Goal: Information Seeking & Learning: Learn about a topic

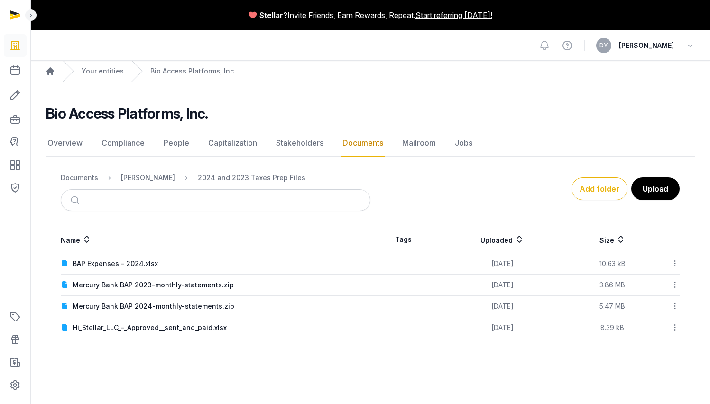
click at [671, 330] on icon at bounding box center [675, 328] width 9 height 10
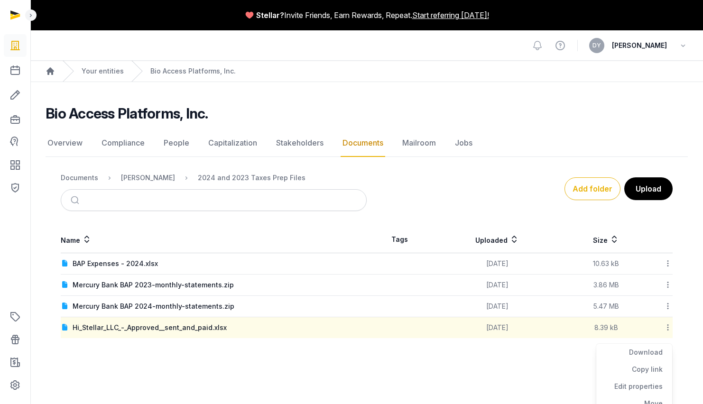
click at [675, 327] on div "Name Tags Uploaded Size BAP Expenses - 2024.xlsx [DATE] 10.63 kB Download Copy …" at bounding box center [367, 282] width 642 height 112
click at [135, 174] on div "[PERSON_NAME]" at bounding box center [148, 177] width 54 height 9
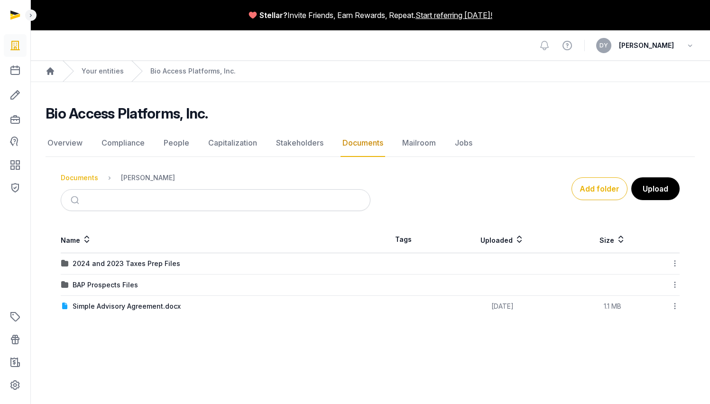
click at [92, 177] on div "Documents" at bounding box center [79, 177] width 37 height 9
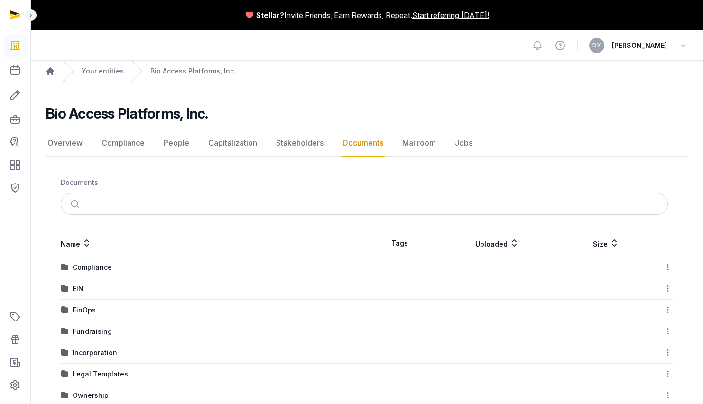
scroll to position [106, 0]
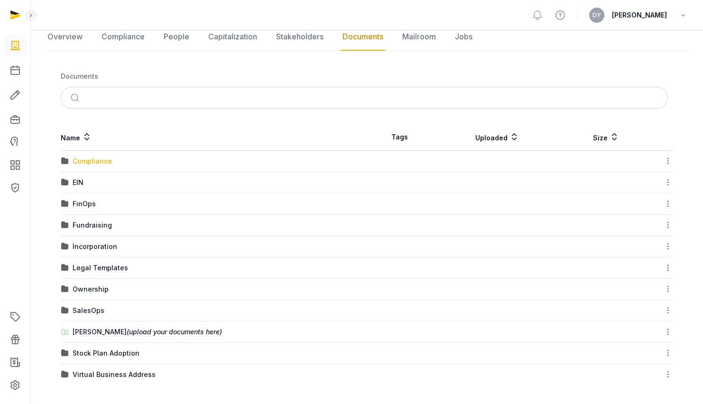
click at [100, 164] on div "Compliance" at bounding box center [92, 161] width 39 height 9
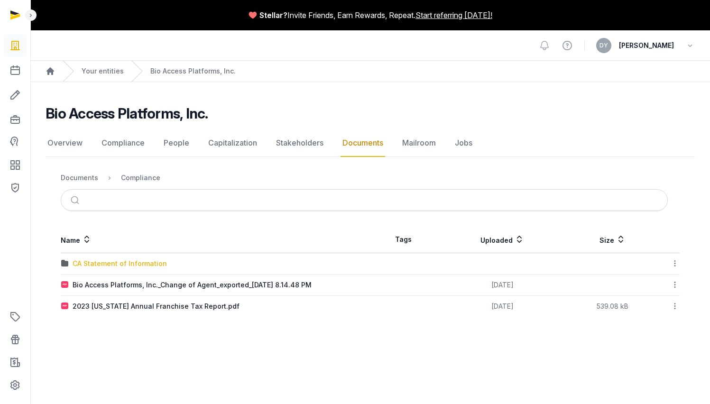
click at [127, 264] on div "CA Statement of Information" at bounding box center [120, 263] width 94 height 9
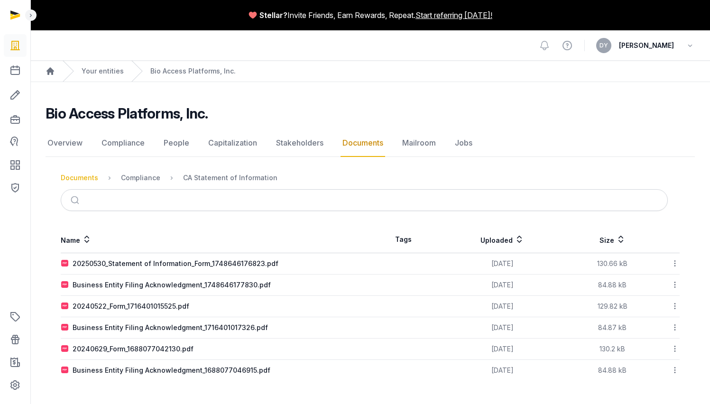
click at [74, 181] on ol "Documents Compliance CA Statement of Information" at bounding box center [169, 177] width 217 height 11
click at [76, 178] on div "Documents" at bounding box center [79, 177] width 37 height 9
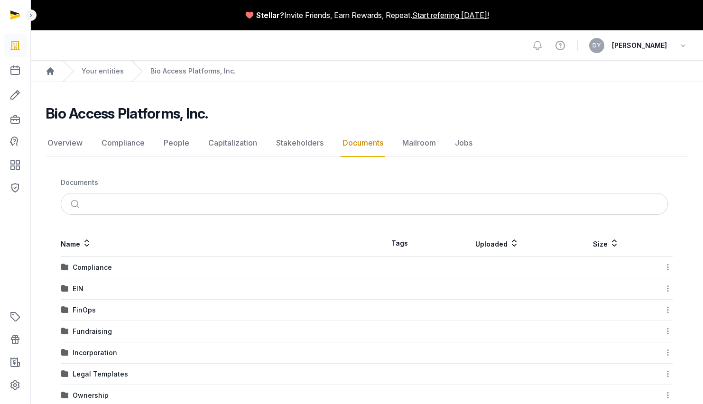
scroll to position [47, 0]
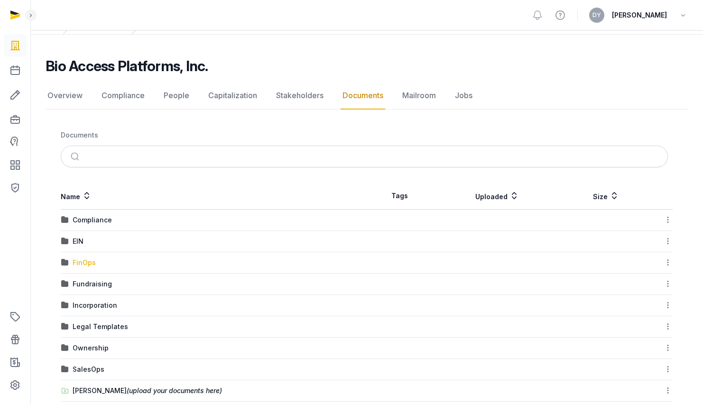
click at [84, 261] on div "FinOps" at bounding box center [84, 262] width 23 height 9
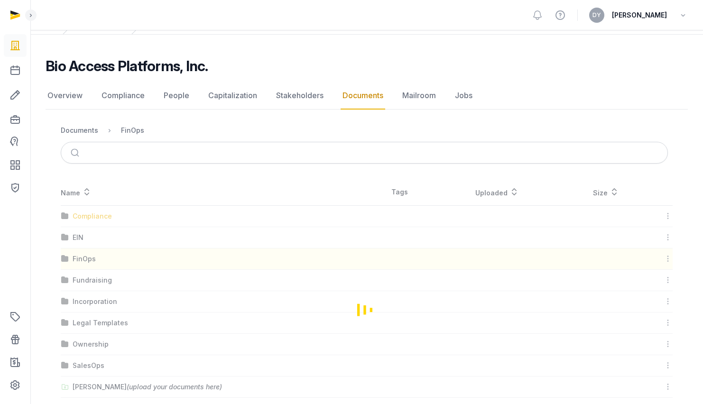
scroll to position [0, 0]
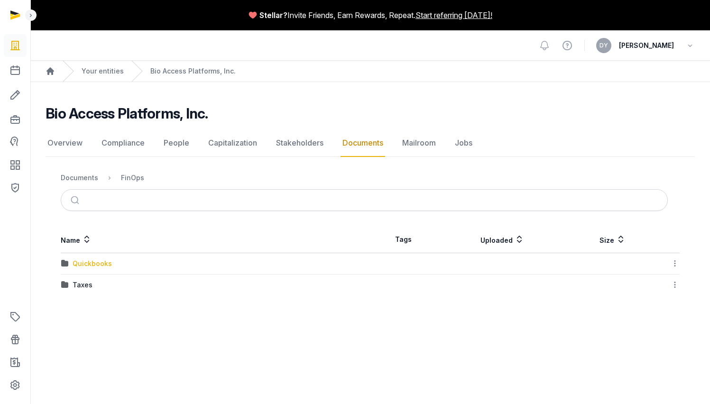
click at [95, 264] on div "Quickbooks" at bounding box center [92, 263] width 39 height 9
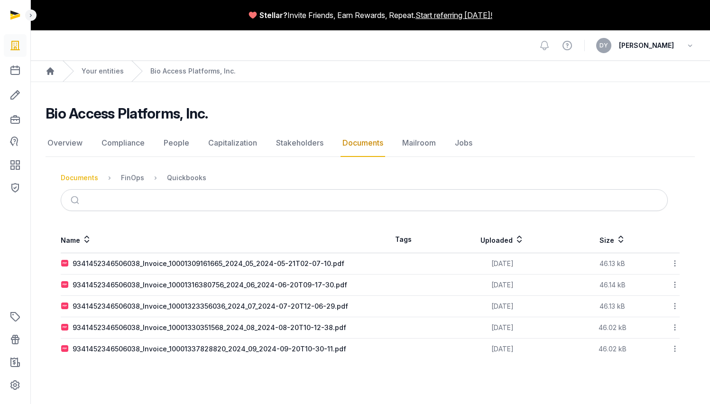
click at [89, 182] on div "Documents" at bounding box center [79, 177] width 37 height 9
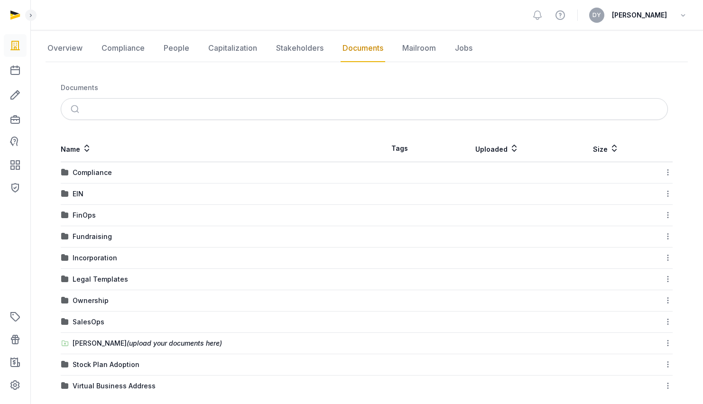
scroll to position [106, 0]
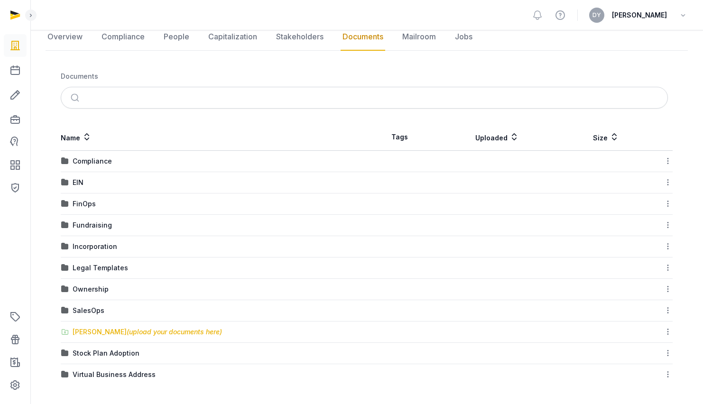
click at [127, 333] on span "(upload your documents here)" at bounding box center [174, 332] width 95 height 8
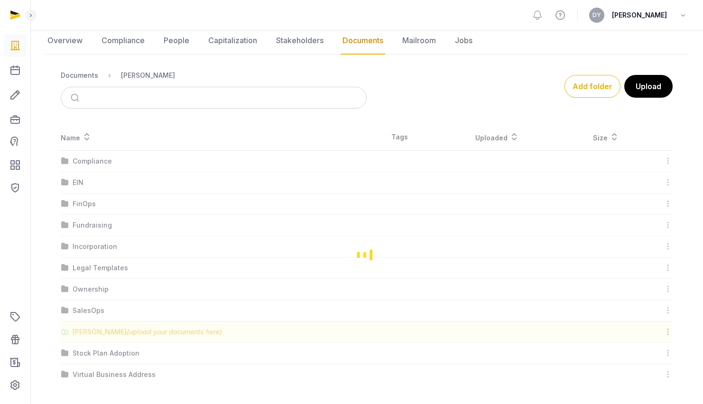
scroll to position [0, 0]
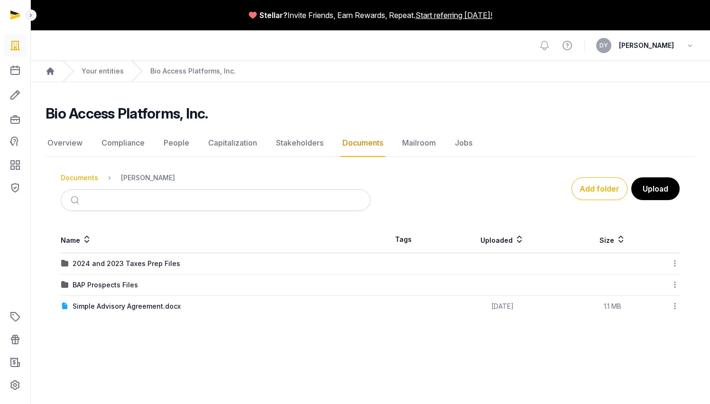
click at [95, 179] on div "Documents" at bounding box center [79, 177] width 37 height 9
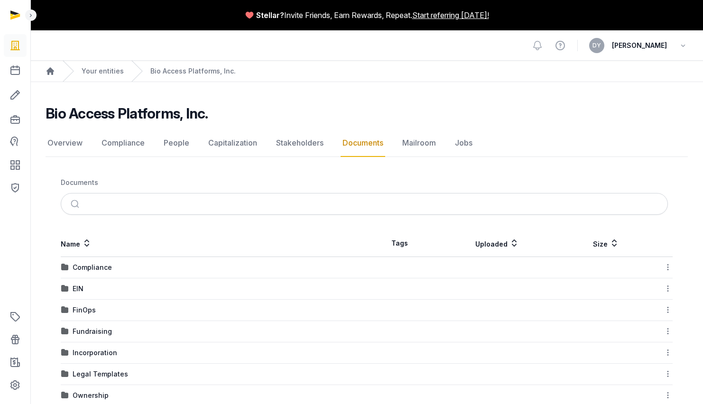
scroll to position [106, 0]
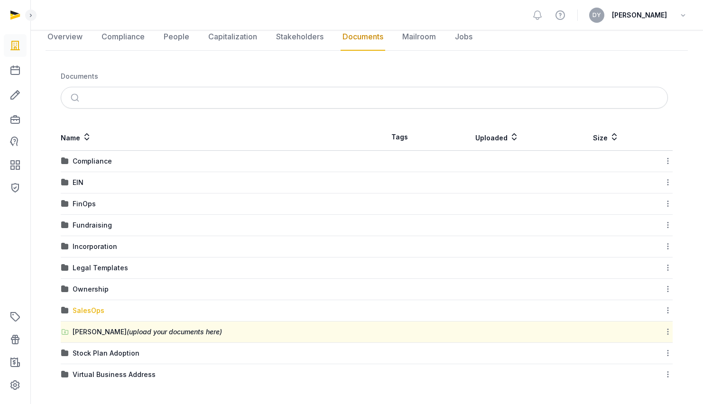
click at [100, 314] on div "SalesOps" at bounding box center [89, 310] width 32 height 9
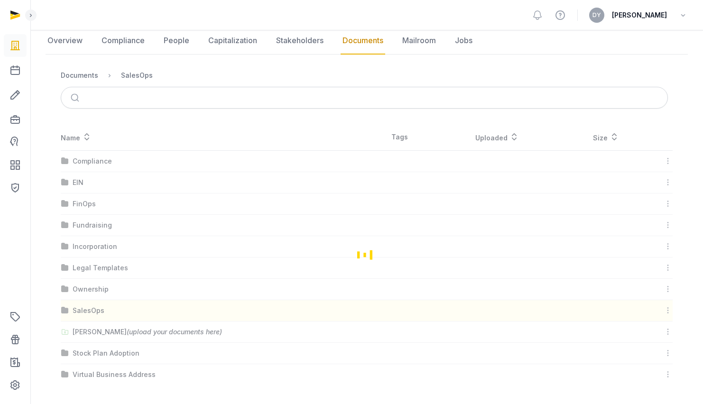
scroll to position [0, 0]
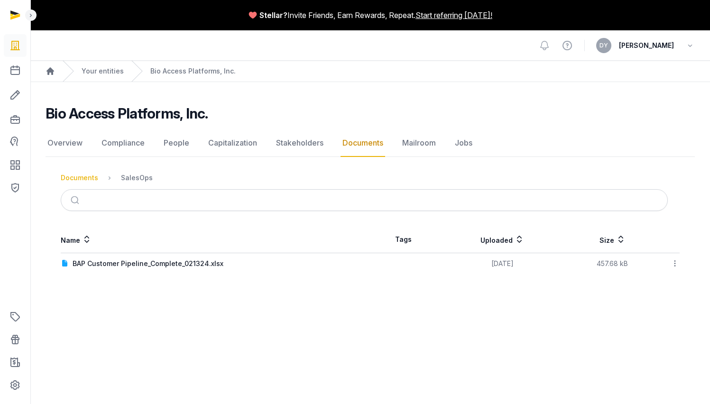
click at [86, 176] on div "Documents" at bounding box center [79, 177] width 37 height 9
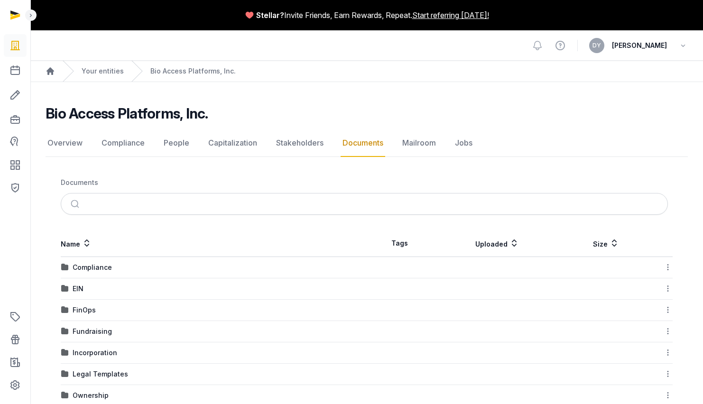
scroll to position [106, 0]
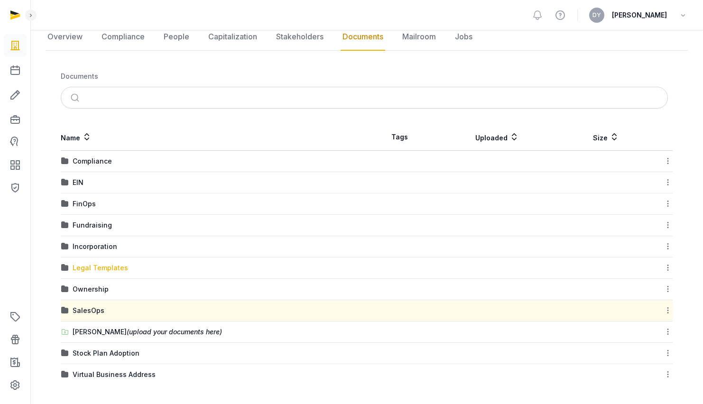
click at [103, 269] on div "Legal Templates" at bounding box center [100, 267] width 55 height 9
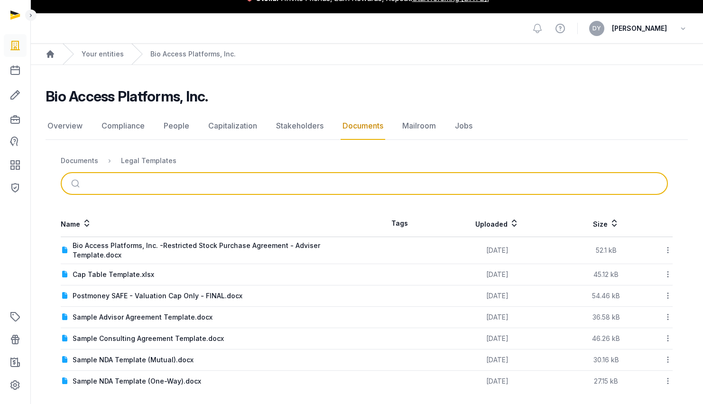
scroll to position [18, 0]
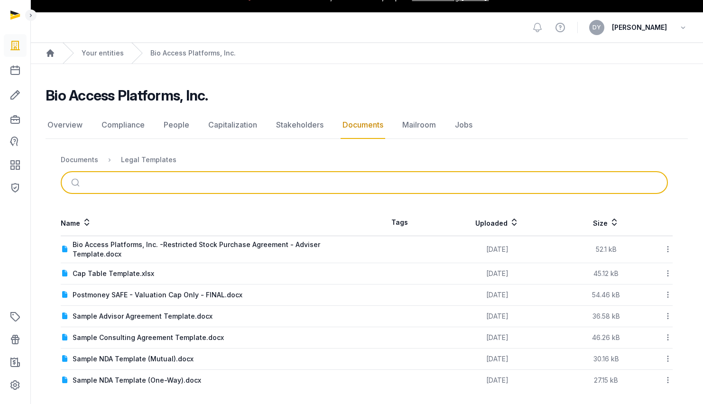
click at [177, 175] on input "search" at bounding box center [375, 182] width 575 height 21
type input "**********"
click at [65, 172] on button "submit" at bounding box center [76, 182] width 22 height 21
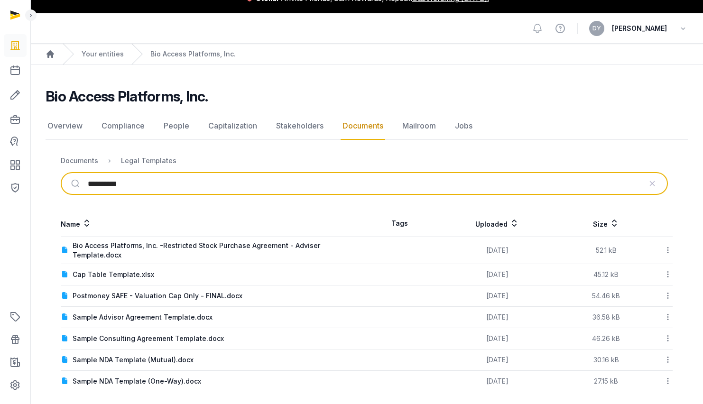
click at [177, 175] on input "**********" at bounding box center [365, 183] width 554 height 21
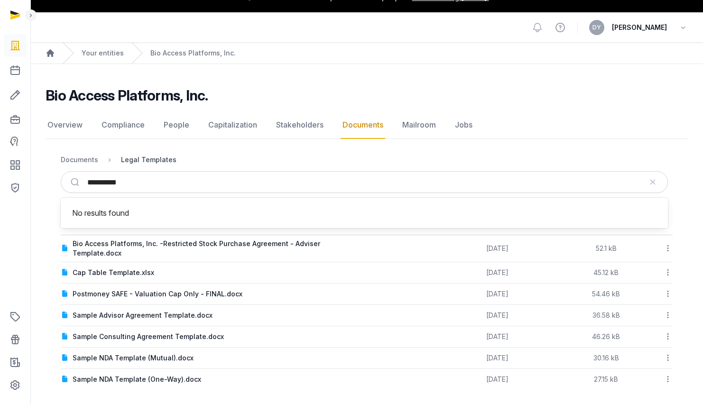
scroll to position [17, 0]
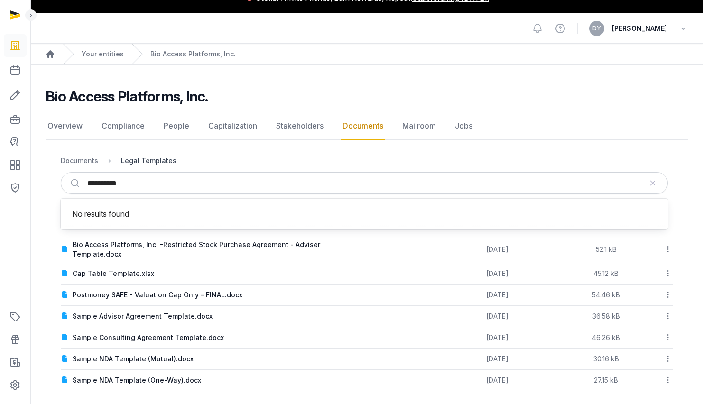
click at [147, 157] on div "Legal Templates" at bounding box center [148, 160] width 55 height 9
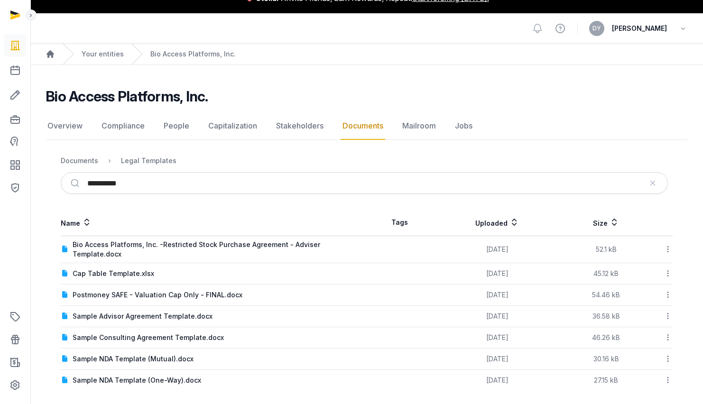
click at [86, 154] on nav "Documents Legal Templates" at bounding box center [367, 160] width 612 height 23
click at [379, 123] on link "Documents" at bounding box center [363, 126] width 45 height 28
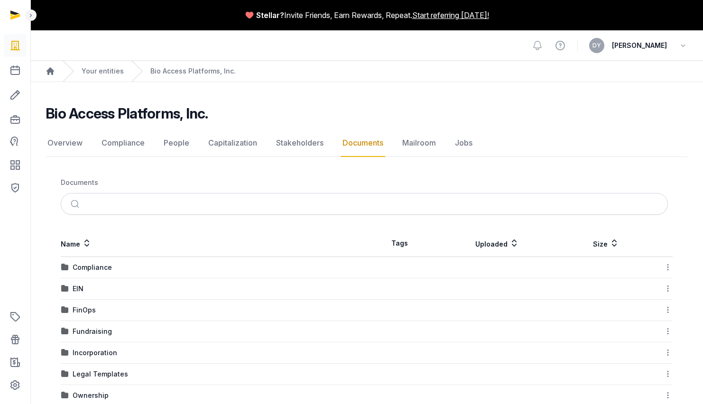
scroll to position [106, 0]
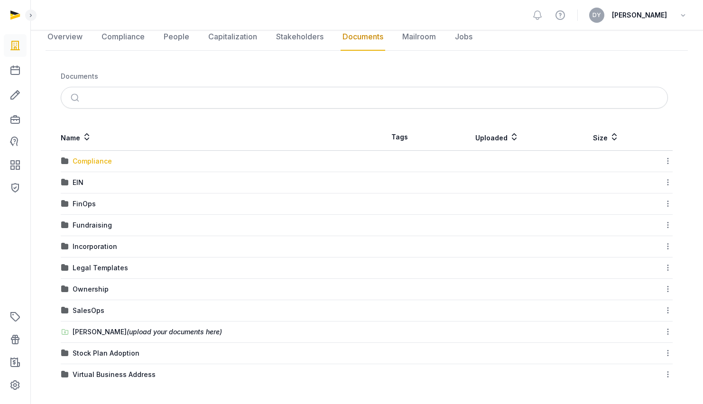
click at [95, 159] on div "Compliance" at bounding box center [92, 161] width 39 height 9
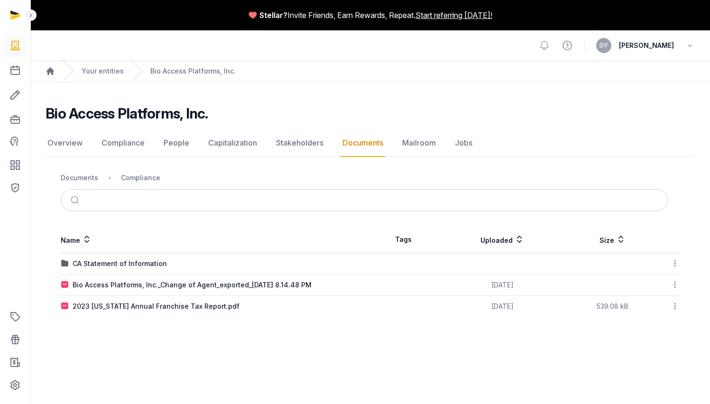
click at [355, 142] on link "Documents" at bounding box center [363, 143] width 45 height 28
click at [307, 142] on link "Stakeholders" at bounding box center [299, 143] width 51 height 28
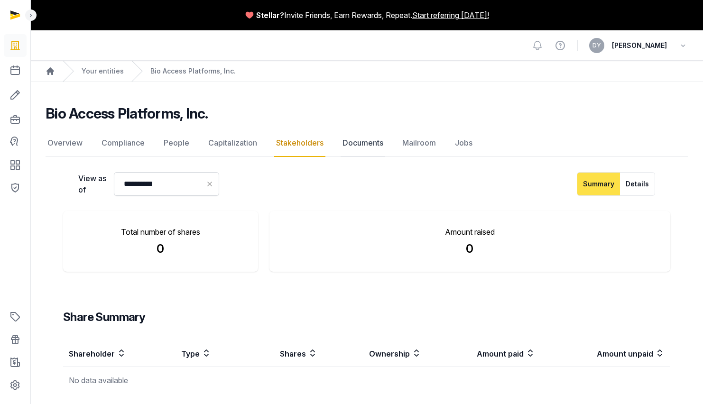
click at [368, 142] on link "Documents" at bounding box center [363, 143] width 45 height 28
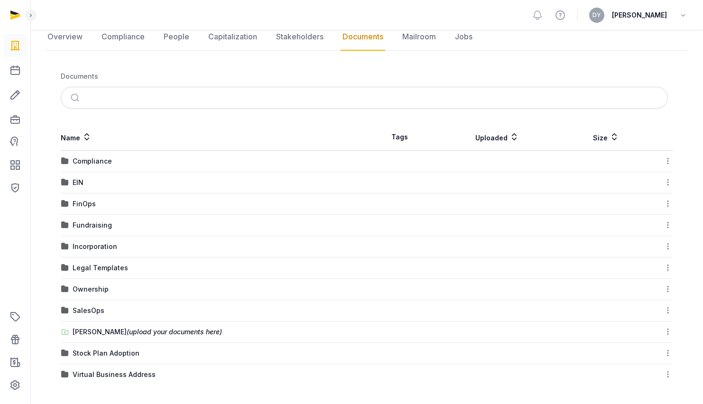
scroll to position [59, 0]
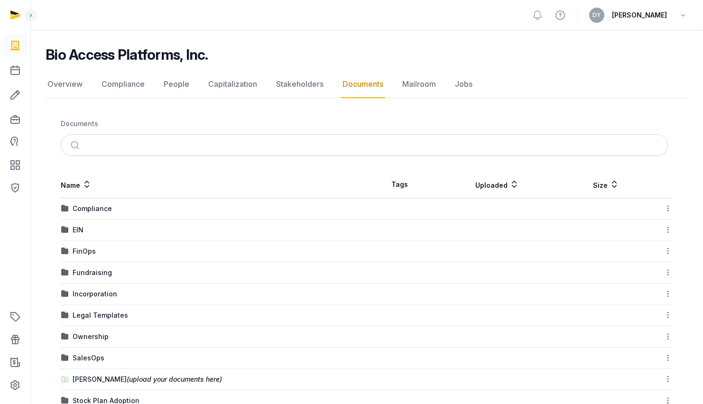
drag, startPoint x: 362, startPoint y: 51, endPoint x: 357, endPoint y: 82, distance: 31.4
click at [357, 82] on link "Documents" at bounding box center [363, 85] width 45 height 28
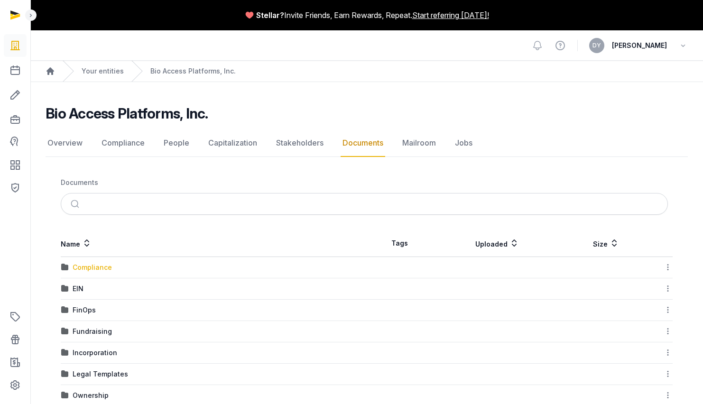
click at [101, 269] on div "Compliance" at bounding box center [92, 267] width 39 height 9
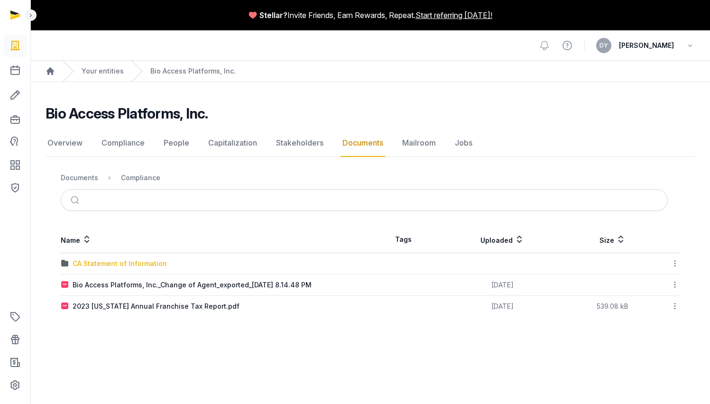
click at [125, 264] on div "CA Statement of Information" at bounding box center [120, 263] width 94 height 9
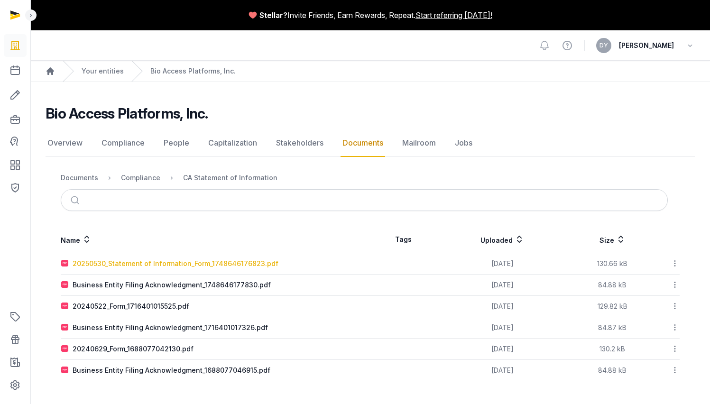
click at [164, 264] on div "20250530_Statement of Information_Form_1748646176823.pdf" at bounding box center [176, 263] width 206 height 9
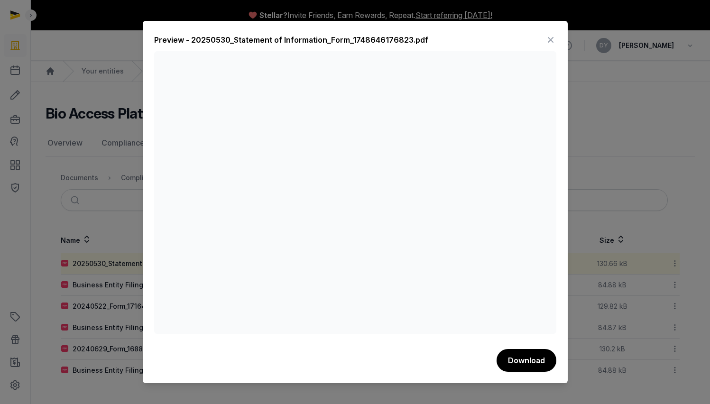
click at [548, 38] on icon at bounding box center [550, 39] width 11 height 15
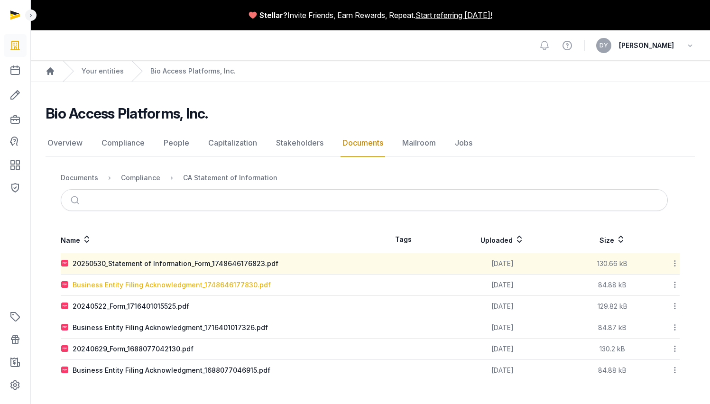
click at [163, 287] on div "Business Entity Filing Acknowledgment_1748646177830.pdf" at bounding box center [172, 284] width 198 height 9
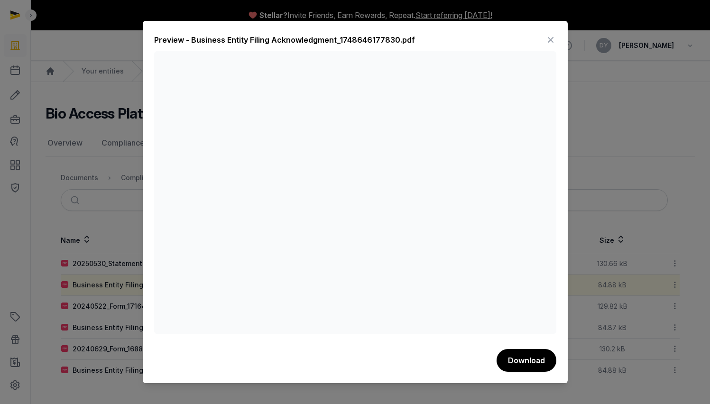
click at [546, 40] on icon at bounding box center [550, 39] width 11 height 15
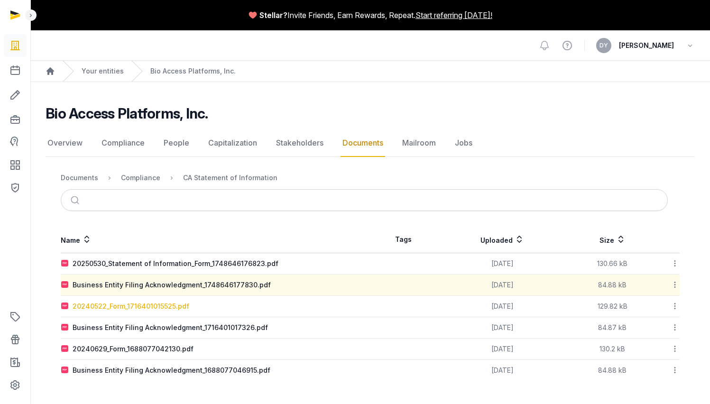
click at [146, 304] on div "20240522_Form_1716401015525.pdf" at bounding box center [131, 306] width 117 height 9
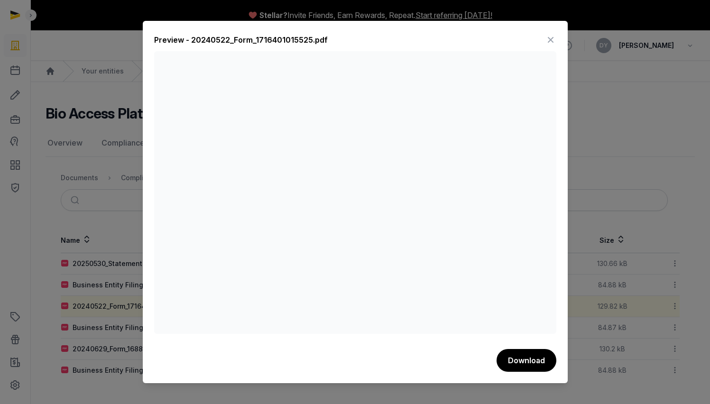
click at [550, 41] on icon at bounding box center [550, 39] width 11 height 15
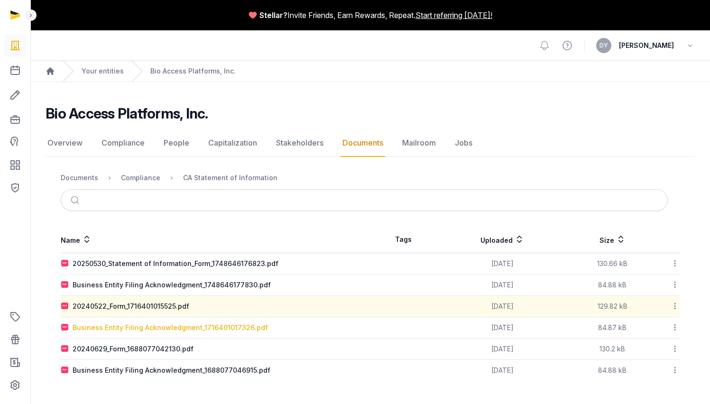
click at [137, 330] on div "Business Entity Filing Acknowledgment_1716401017326.pdf" at bounding box center [170, 327] width 195 height 9
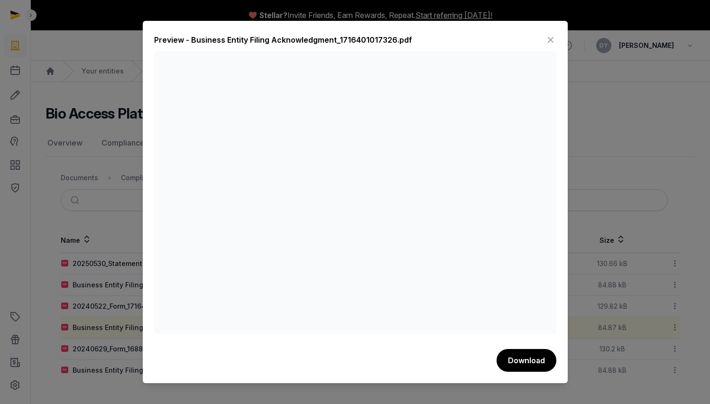
click at [552, 38] on icon at bounding box center [550, 39] width 11 height 15
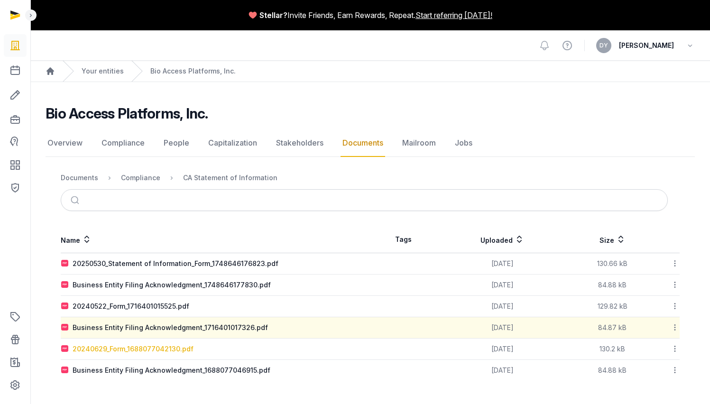
click at [155, 344] on div "20240629_Form_1688077042130.pdf" at bounding box center [133, 348] width 121 height 9
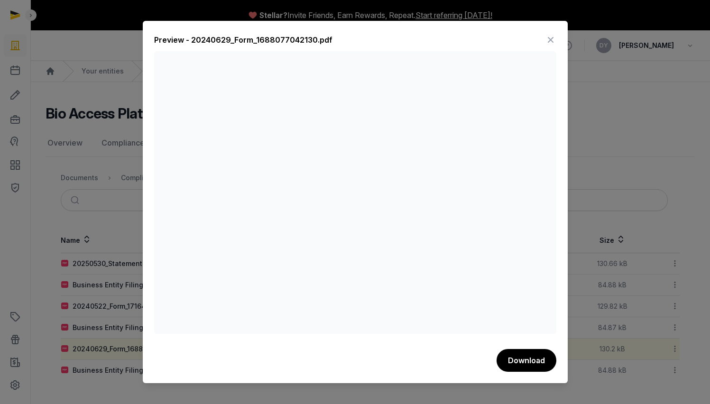
click at [553, 38] on icon at bounding box center [550, 39] width 11 height 15
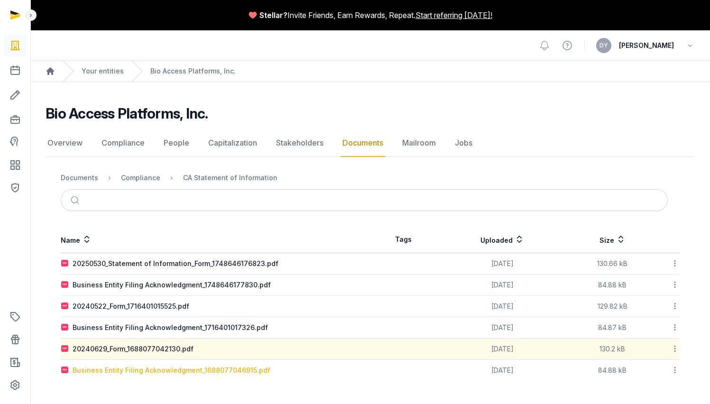
click at [171, 372] on div "Business Entity Filing Acknowledgment_1688077046915.pdf" at bounding box center [172, 370] width 198 height 9
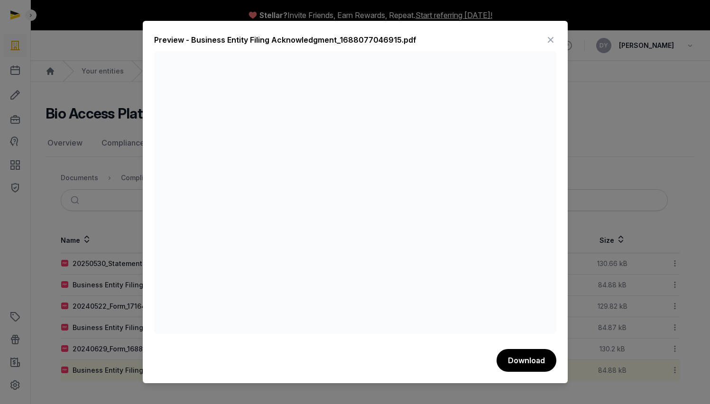
click at [549, 37] on icon at bounding box center [550, 39] width 11 height 15
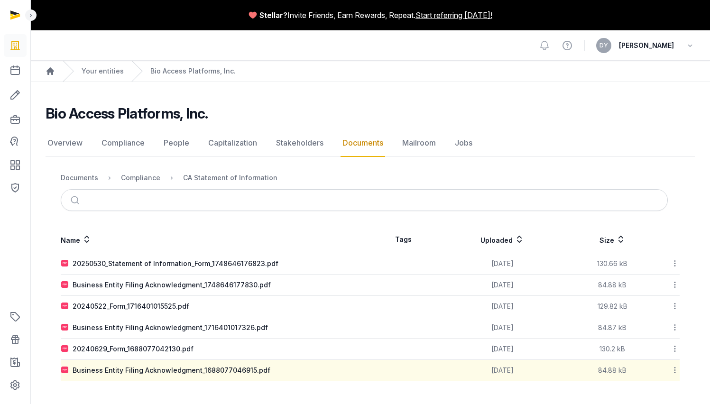
click at [359, 143] on link "Documents" at bounding box center [363, 143] width 45 height 28
click at [146, 179] on div "Compliance" at bounding box center [140, 177] width 39 height 9
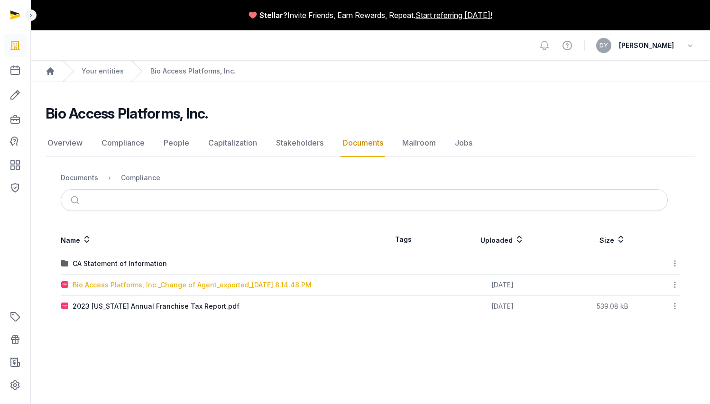
click at [207, 286] on div "Bio Access Platforms, Inc._Change of Agent_exported_[DATE] 8.14.48 PM" at bounding box center [192, 284] width 239 height 9
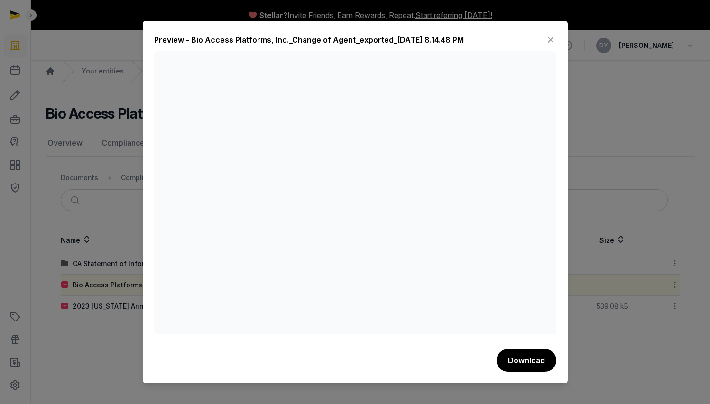
click at [545, 40] on icon at bounding box center [550, 39] width 11 height 15
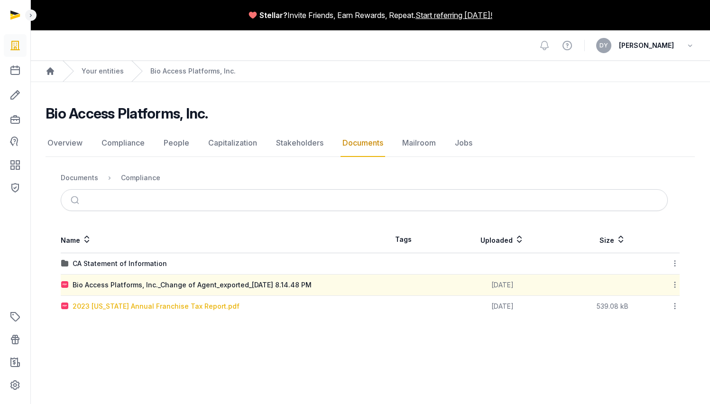
click at [158, 310] on div "2023 [US_STATE] Annual Franchise Tax Report.pdf" at bounding box center [156, 306] width 167 height 9
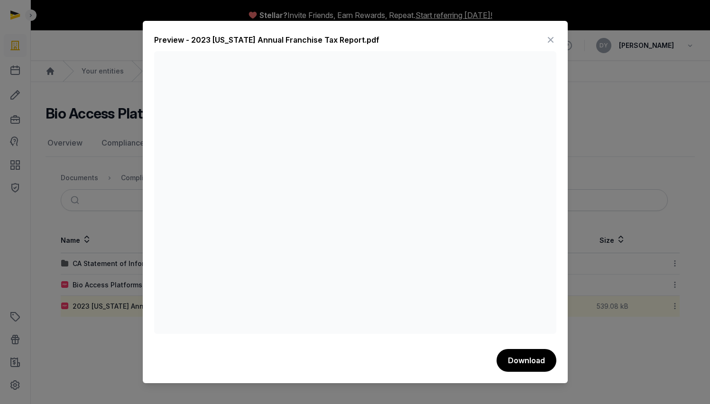
click at [557, 40] on div "Preview - 2023 [US_STATE] Annual Franchise Tax Report.pdf Download" at bounding box center [355, 202] width 425 height 362
click at [552, 37] on icon at bounding box center [550, 39] width 11 height 15
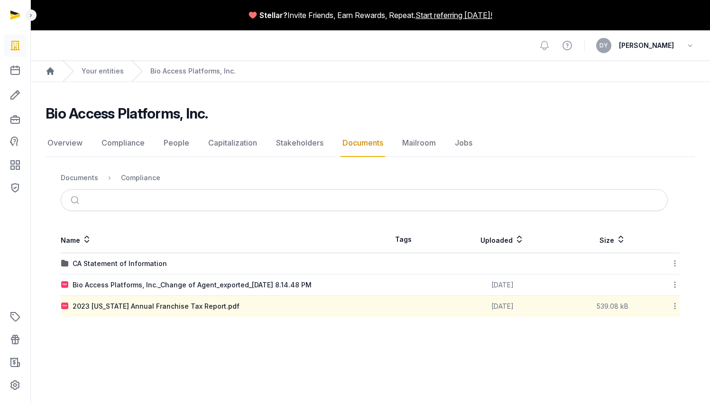
click at [347, 150] on link "Documents" at bounding box center [363, 143] width 45 height 28
click at [132, 175] on div "Compliance" at bounding box center [140, 177] width 39 height 9
click at [91, 174] on div "Documents" at bounding box center [79, 177] width 37 height 9
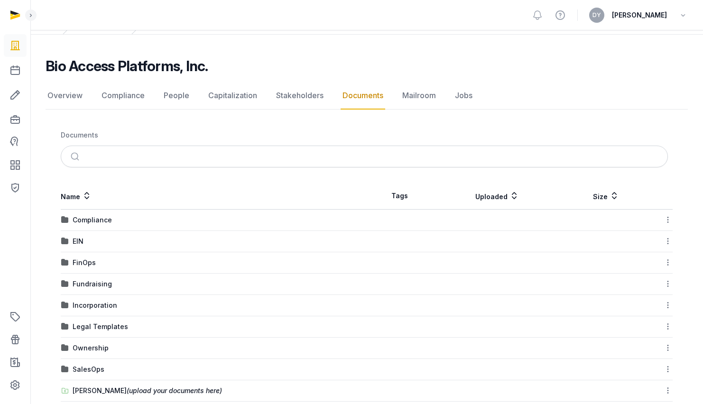
scroll to position [106, 0]
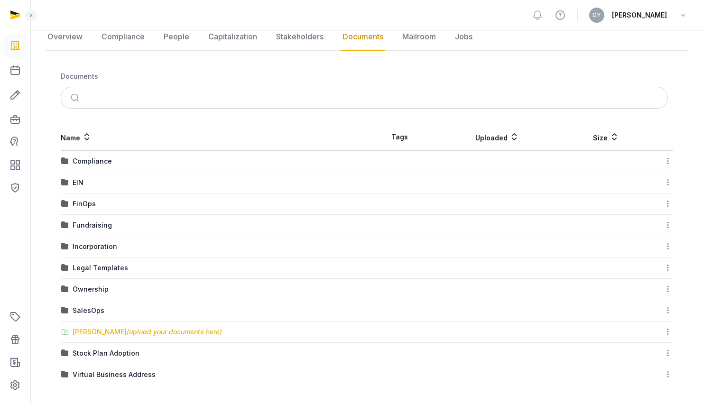
click at [105, 330] on div "[PERSON_NAME] (upload your documents here)" at bounding box center [147, 331] width 149 height 9
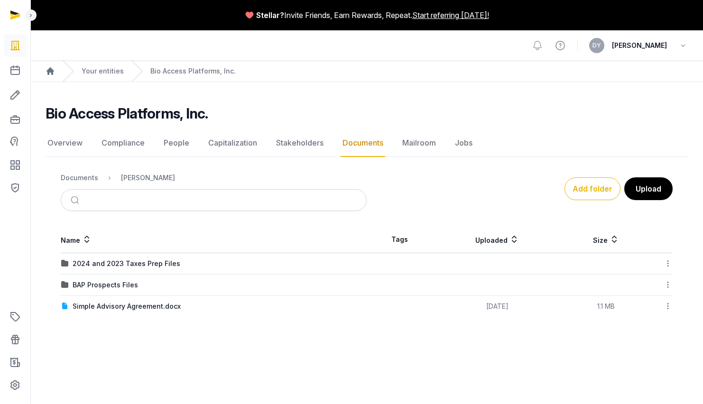
scroll to position [0, 0]
click at [135, 265] on div "2024 and 2023 Taxes Prep Files" at bounding box center [127, 263] width 108 height 9
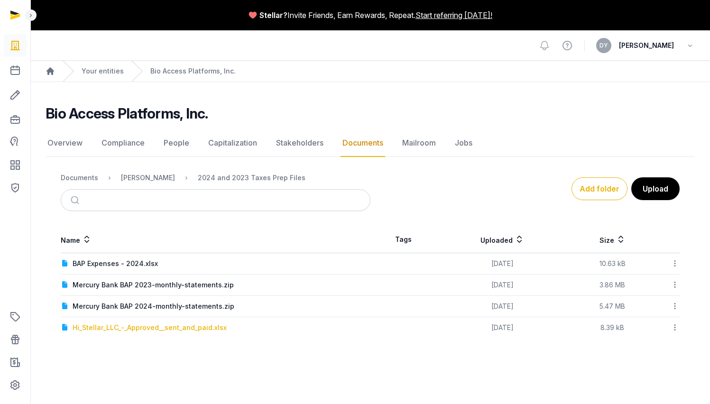
click at [178, 330] on div "Hi_Stellar_LLC_-_Approved__sent_and_paid.xlsx" at bounding box center [150, 327] width 154 height 9
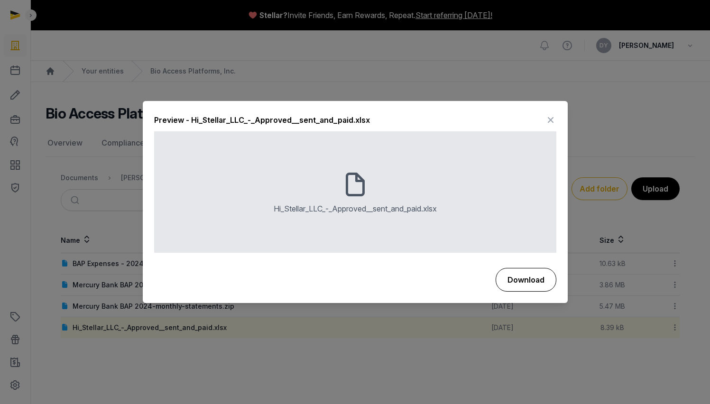
click at [513, 280] on button "Download" at bounding box center [526, 280] width 61 height 24
click at [550, 121] on icon at bounding box center [550, 120] width 11 height 15
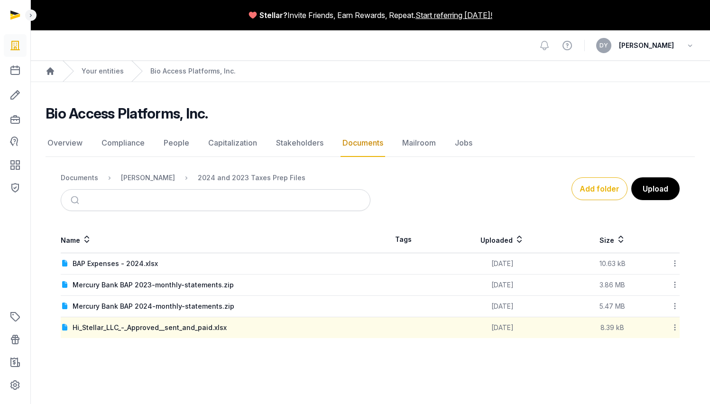
click at [669, 263] on div at bounding box center [668, 263] width 22 height 13
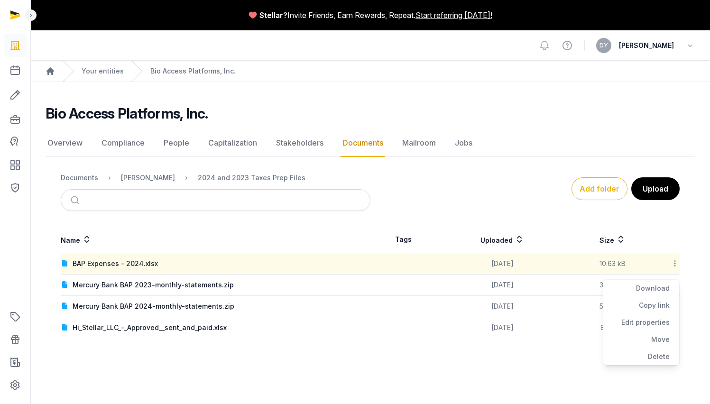
click at [676, 262] on icon at bounding box center [675, 263] width 9 height 10
click at [677, 263] on icon at bounding box center [675, 263] width 9 height 10
click at [660, 297] on div "Download" at bounding box center [641, 305] width 76 height 17
click at [670, 306] on div at bounding box center [668, 306] width 22 height 13
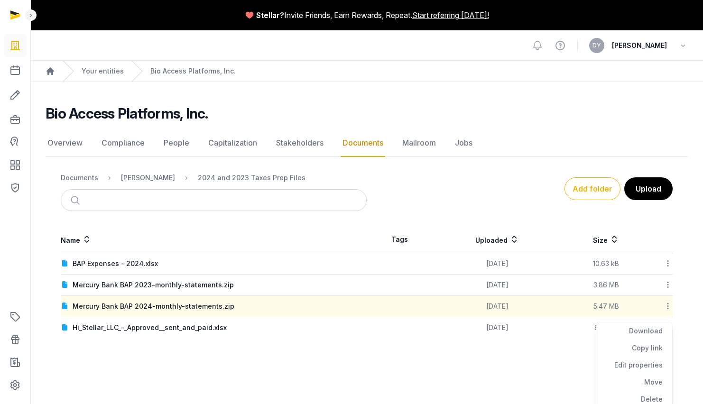
click at [678, 305] on div "Name Tags Uploaded Size BAP Expenses - 2024.xlsx [DATE] 10.63 kB Download Copy …" at bounding box center [367, 282] width 642 height 112
click at [673, 307] on icon at bounding box center [675, 306] width 9 height 10
click at [647, 340] on div "Download" at bounding box center [634, 348] width 76 height 17
click at [310, 143] on link "Stakeholders" at bounding box center [299, 143] width 51 height 28
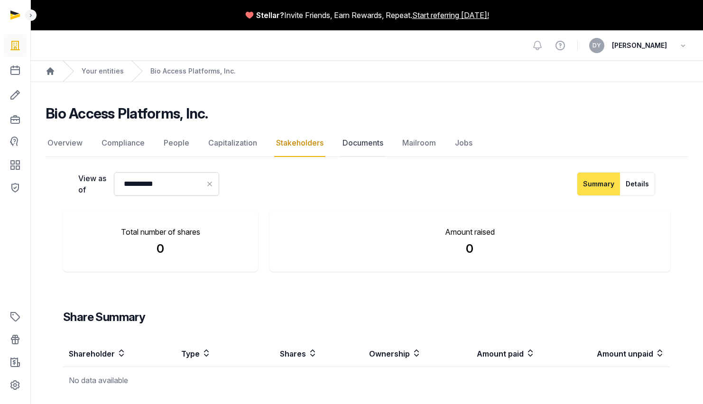
click at [364, 148] on link "Documents" at bounding box center [363, 143] width 45 height 28
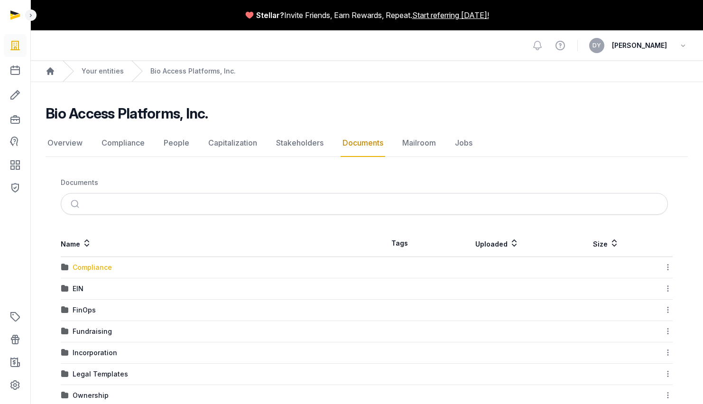
click at [92, 269] on div "Compliance" at bounding box center [92, 267] width 39 height 9
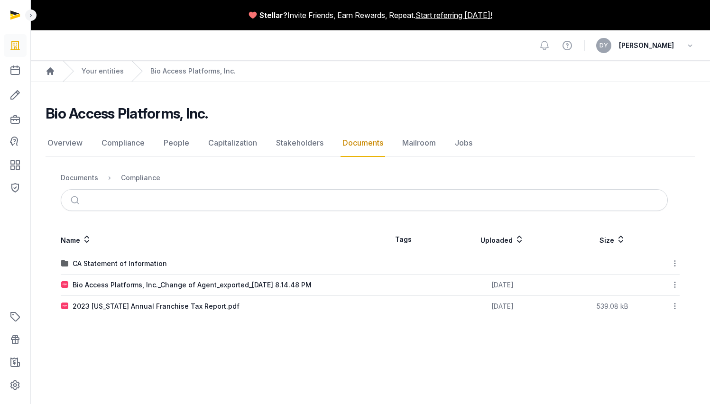
click at [352, 145] on link "Documents" at bounding box center [363, 143] width 45 height 28
click at [380, 141] on link "Documents" at bounding box center [363, 143] width 45 height 28
click at [88, 175] on div "Documents" at bounding box center [79, 177] width 37 height 9
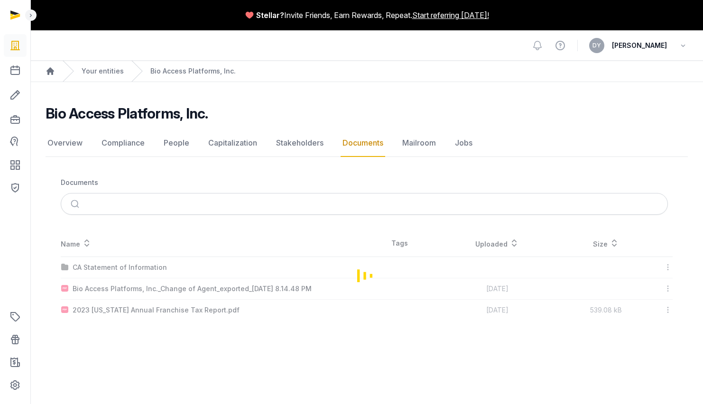
click at [132, 177] on nav "Documents" at bounding box center [367, 182] width 612 height 21
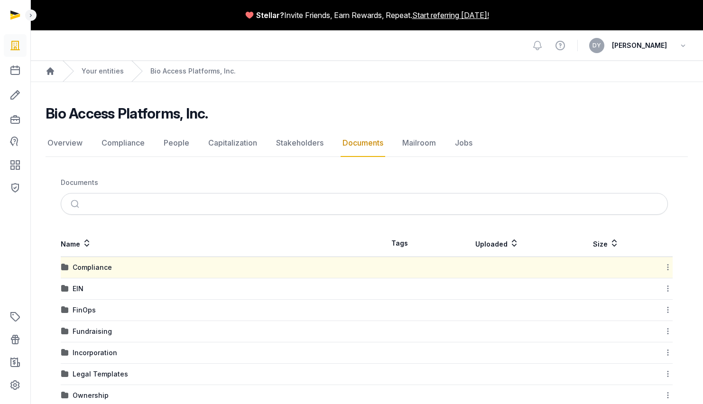
scroll to position [106, 0]
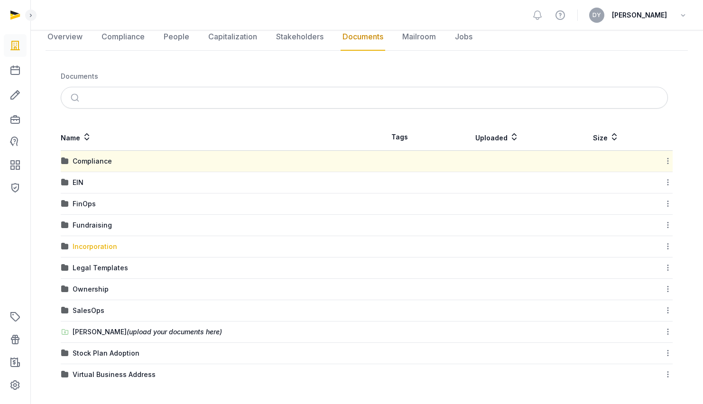
click at [108, 247] on div "Incorporation" at bounding box center [95, 246] width 45 height 9
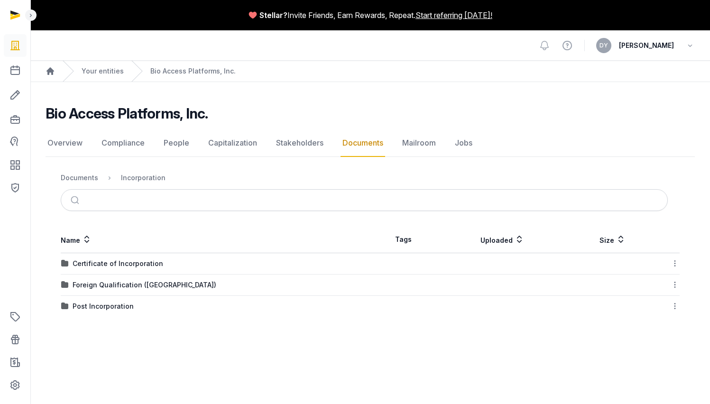
click at [370, 144] on link "Documents" at bounding box center [363, 143] width 45 height 28
click at [130, 258] on td "Certificate of Incorporation" at bounding box center [216, 263] width 310 height 21
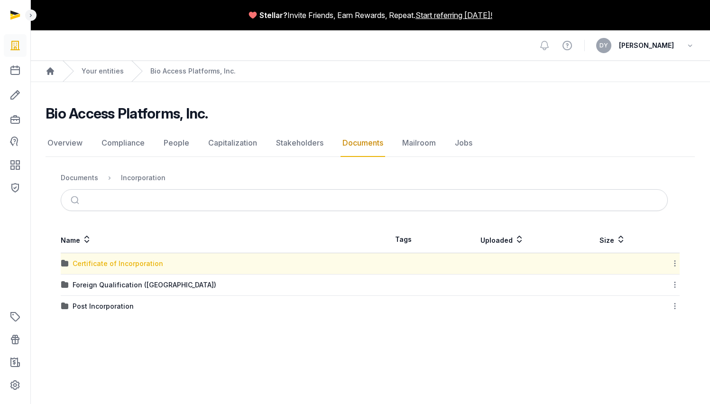
click at [131, 261] on div "Certificate of Incorporation" at bounding box center [118, 263] width 91 height 9
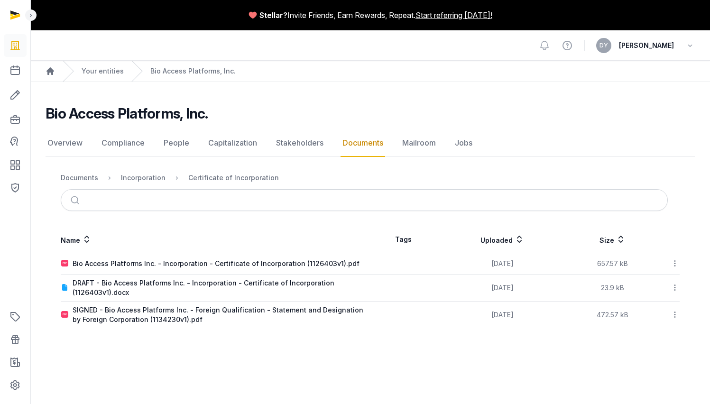
click at [372, 139] on link "Documents" at bounding box center [363, 143] width 45 height 28
click at [364, 143] on link "Documents" at bounding box center [363, 143] width 45 height 28
click at [140, 176] on div "Incorporation" at bounding box center [143, 177] width 45 height 9
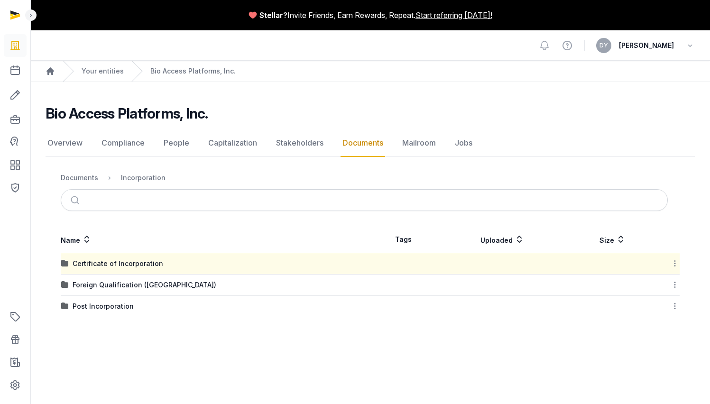
click at [352, 144] on link "Documents" at bounding box center [363, 143] width 45 height 28
click at [90, 180] on div "Documents" at bounding box center [79, 177] width 37 height 9
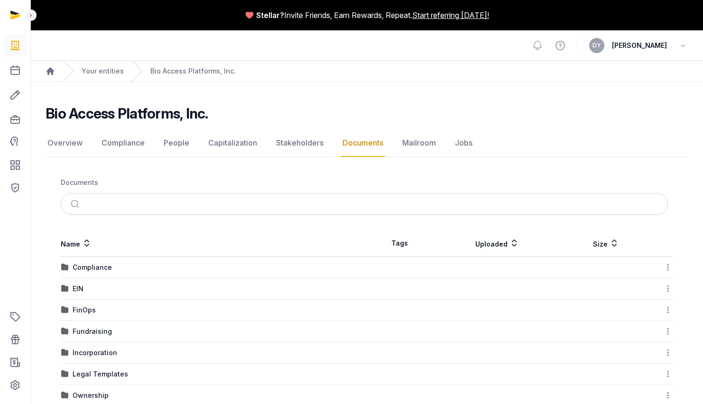
scroll to position [106, 0]
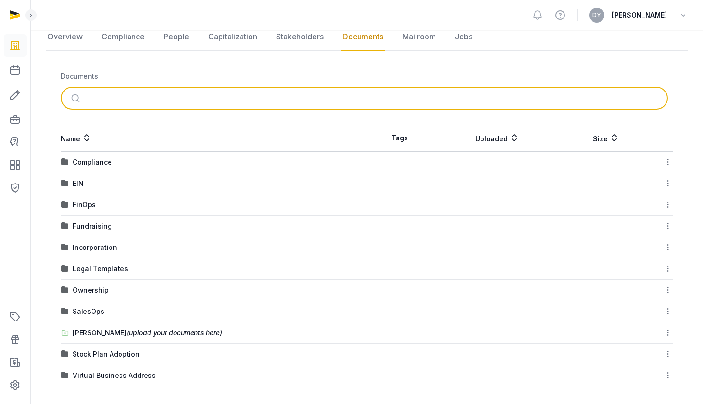
click at [202, 101] on input "search" at bounding box center [375, 98] width 575 height 21
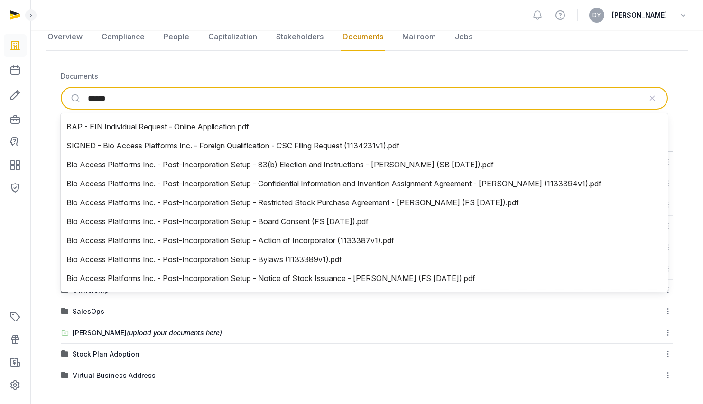
click at [65, 88] on button "submit" at bounding box center [76, 98] width 22 height 21
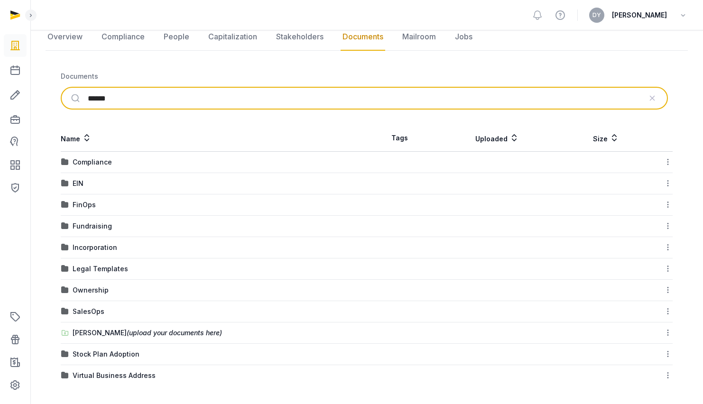
click at [202, 101] on input "******" at bounding box center [365, 98] width 554 height 21
click at [65, 88] on button "submit" at bounding box center [76, 98] width 22 height 21
click at [202, 101] on input "***" at bounding box center [365, 98] width 554 height 21
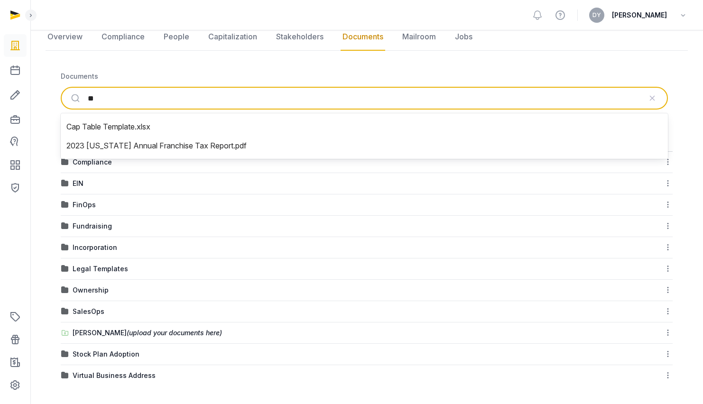
type input "*"
type input "******"
click at [65, 88] on button "submit" at bounding box center [76, 98] width 22 height 21
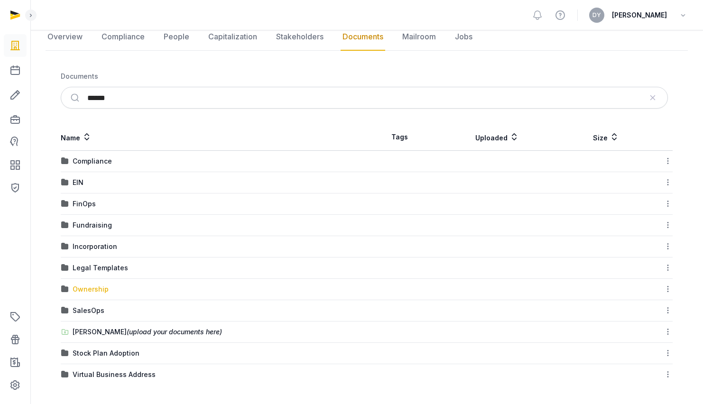
click at [98, 286] on div "Ownership" at bounding box center [91, 289] width 36 height 9
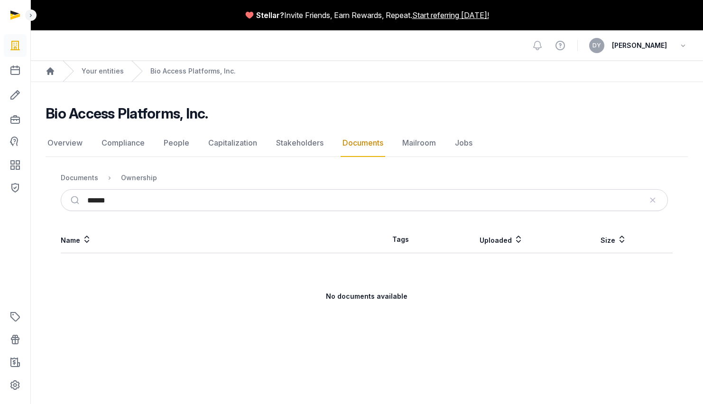
scroll to position [0, 0]
click at [374, 142] on link "Documents" at bounding box center [363, 143] width 45 height 28
click at [76, 176] on div "Documents" at bounding box center [79, 177] width 37 height 9
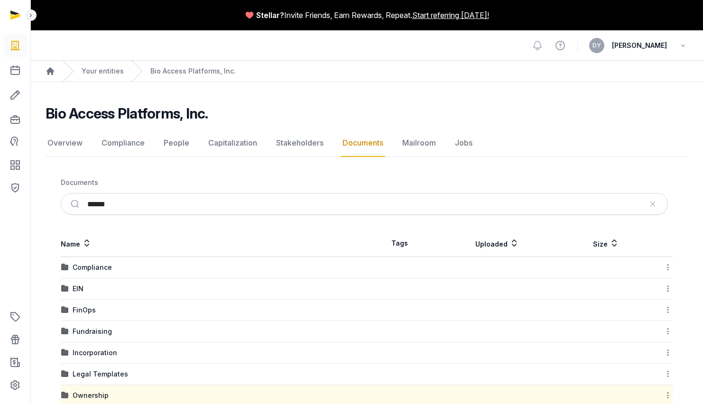
scroll to position [106, 0]
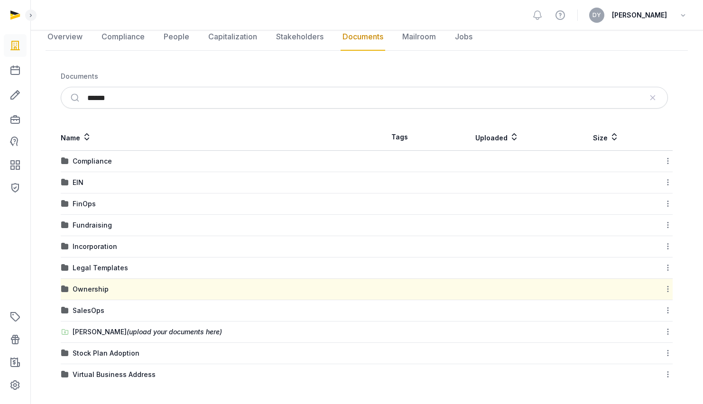
click at [121, 326] on td "[PERSON_NAME] (upload your documents here)" at bounding box center [214, 332] width 306 height 21
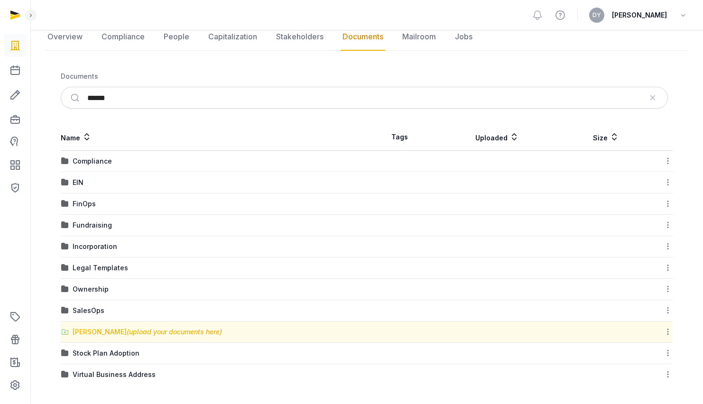
click at [130, 332] on span "(upload your documents here)" at bounding box center [174, 332] width 95 height 8
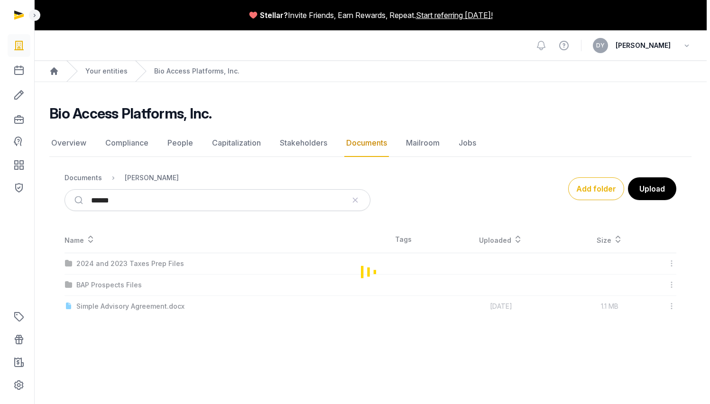
scroll to position [0, 0]
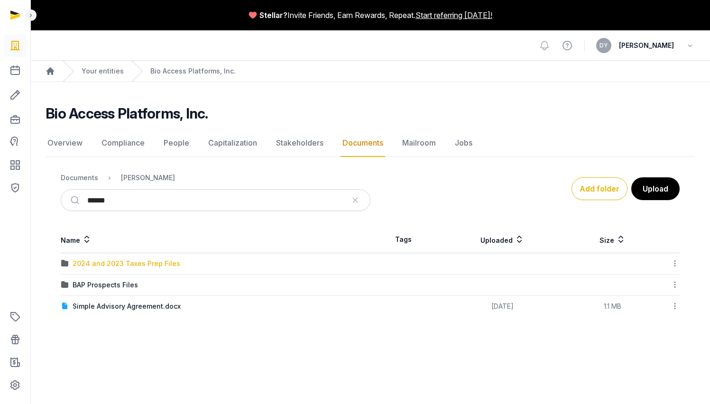
click at [158, 260] on div "2024 and 2023 Taxes Prep Files" at bounding box center [127, 263] width 108 height 9
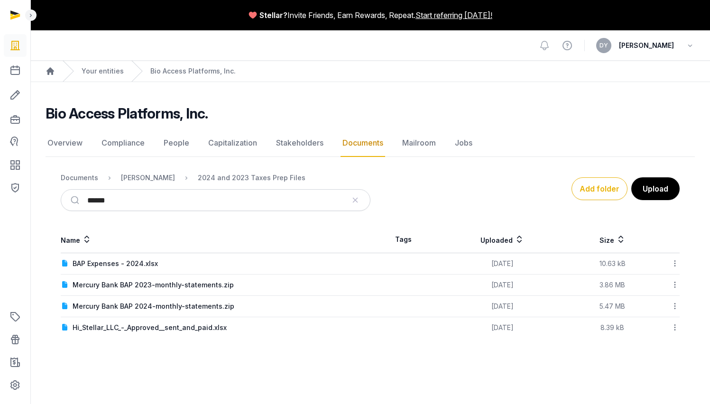
click at [678, 286] on icon at bounding box center [675, 285] width 9 height 10
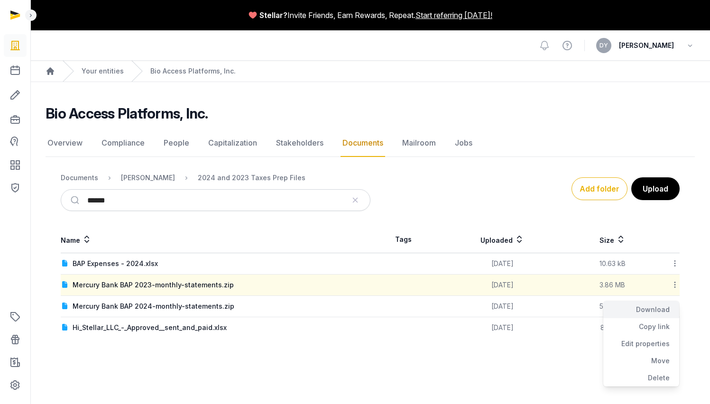
click at [664, 318] on div "Download" at bounding box center [641, 326] width 76 height 17
click at [106, 364] on main "Stellar? Invite Friends, Earn Rewards, Repeat. Start referring [DATE]! Open sid…" at bounding box center [355, 202] width 710 height 404
click at [673, 303] on icon at bounding box center [675, 306] width 9 height 10
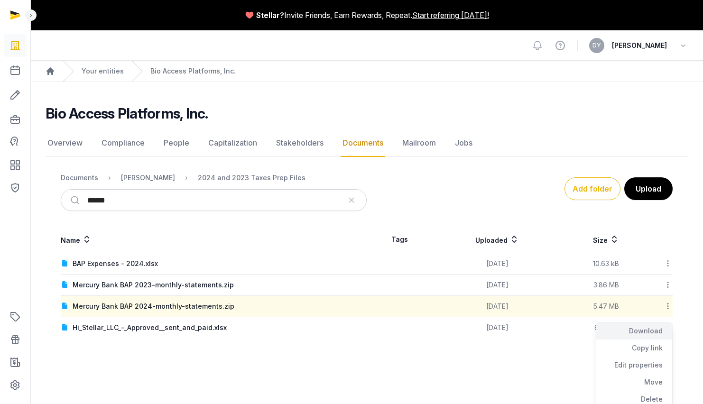
click at [652, 340] on div "Download" at bounding box center [634, 348] width 76 height 17
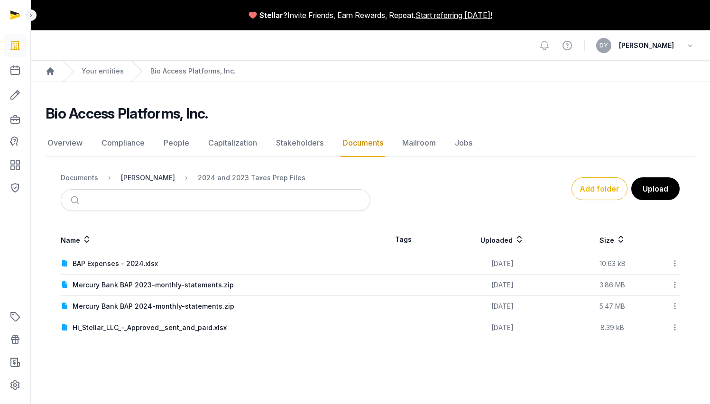
click at [133, 179] on div "[PERSON_NAME]" at bounding box center [148, 177] width 54 height 9
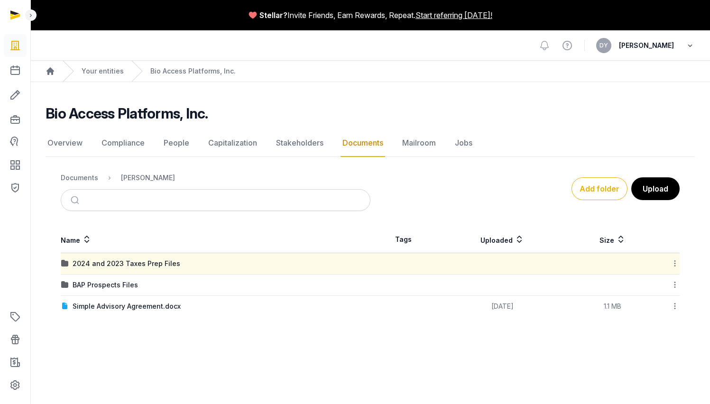
click at [689, 43] on icon "button" at bounding box center [689, 45] width 9 height 13
click at [483, 168] on div "Documents Shared Folder Add folder Upload" at bounding box center [370, 188] width 619 height 45
click at [14, 382] on icon at bounding box center [14, 385] width 11 height 15
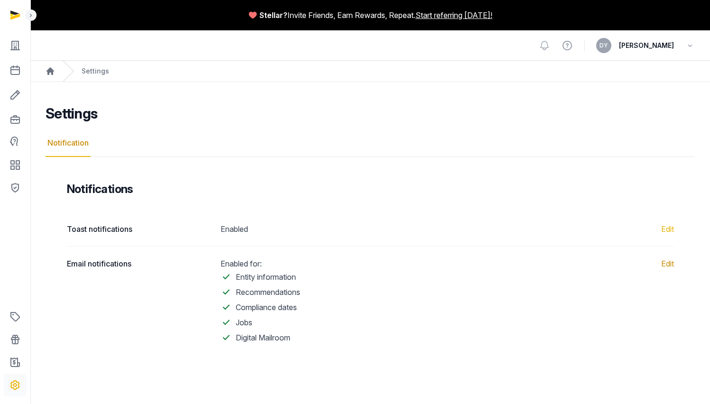
click at [667, 267] on link "Edit" at bounding box center [667, 263] width 13 height 11
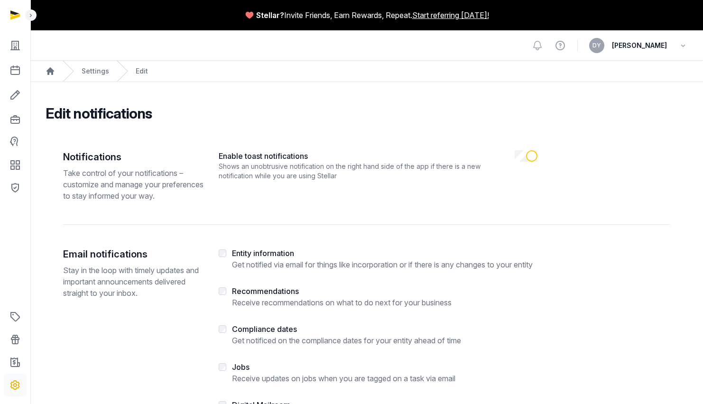
scroll to position [118, 0]
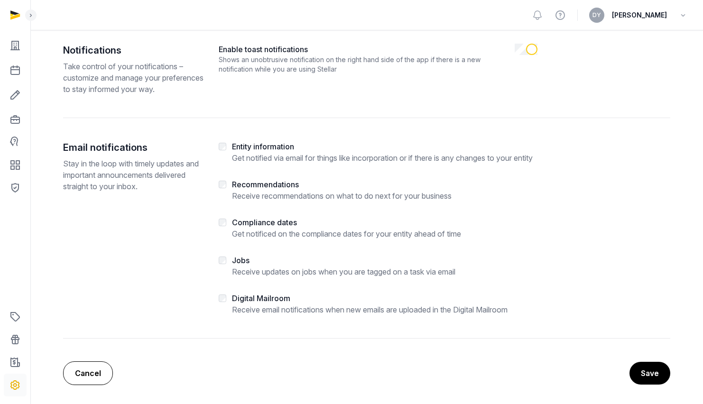
click at [81, 370] on link "Cancel" at bounding box center [88, 373] width 50 height 24
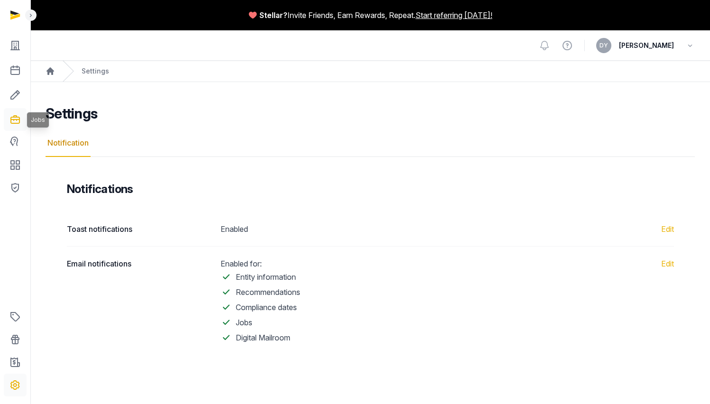
click at [16, 123] on icon at bounding box center [14, 119] width 11 height 15
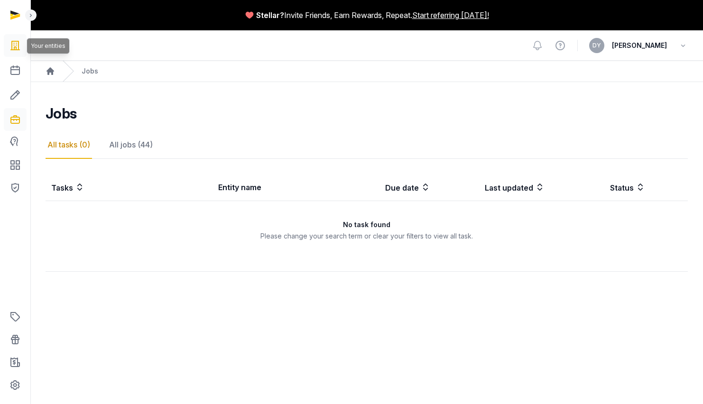
click at [13, 43] on icon at bounding box center [14, 45] width 11 height 15
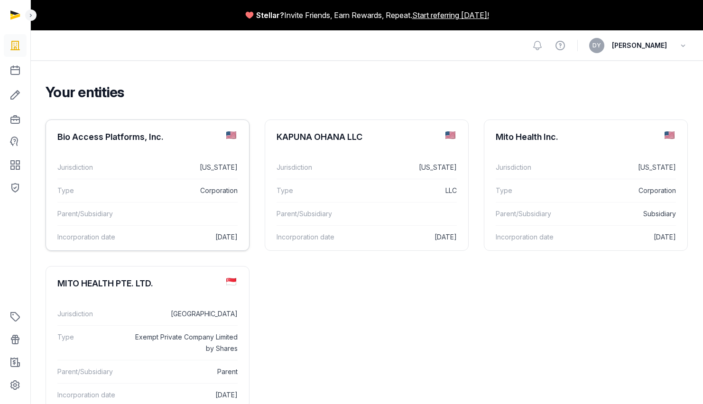
click at [176, 178] on div "Jurisdiction Delaware" at bounding box center [147, 167] width 180 height 23
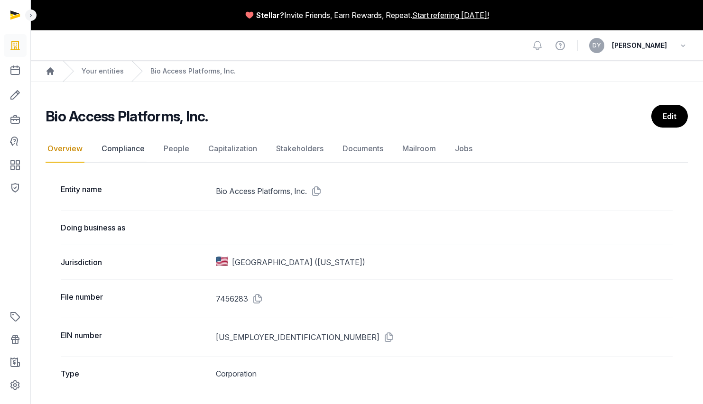
click at [127, 151] on link "Compliance" at bounding box center [123, 149] width 47 height 28
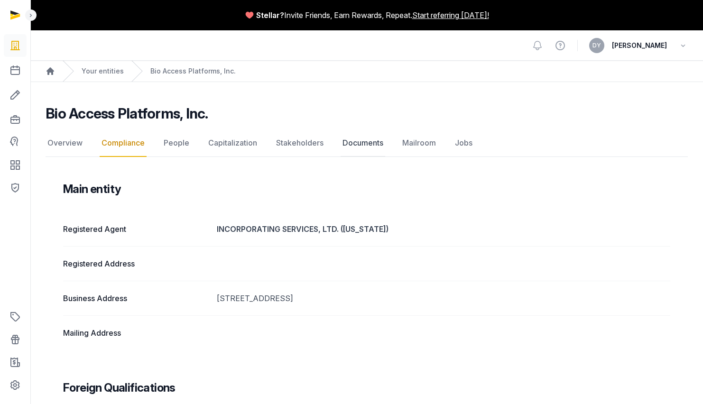
click at [371, 141] on link "Documents" at bounding box center [363, 143] width 45 height 28
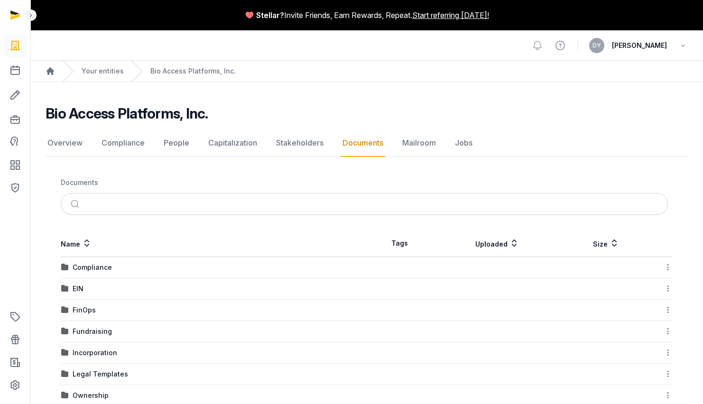
scroll to position [95, 0]
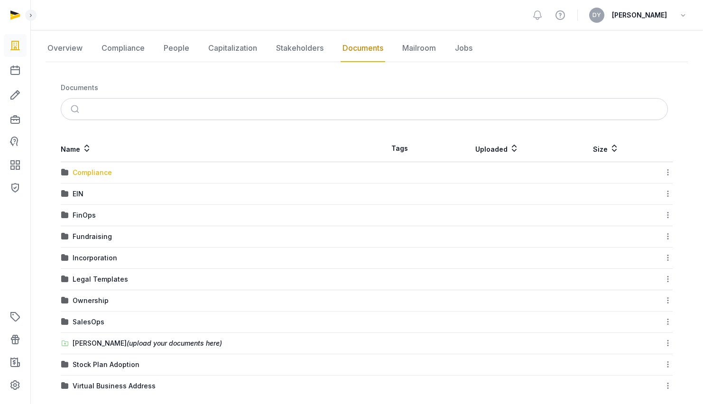
click at [86, 171] on div "Compliance" at bounding box center [92, 172] width 39 height 9
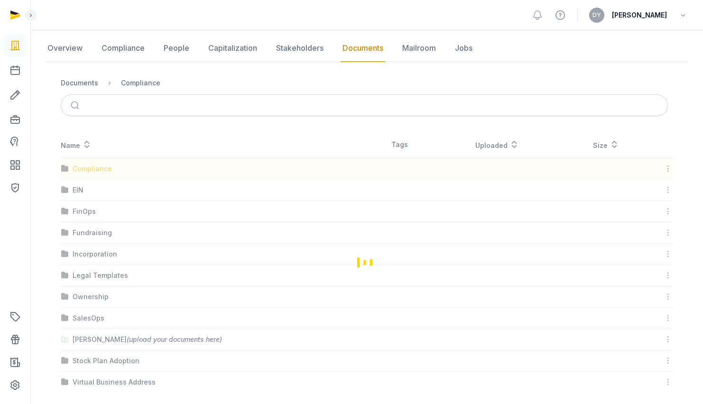
scroll to position [0, 0]
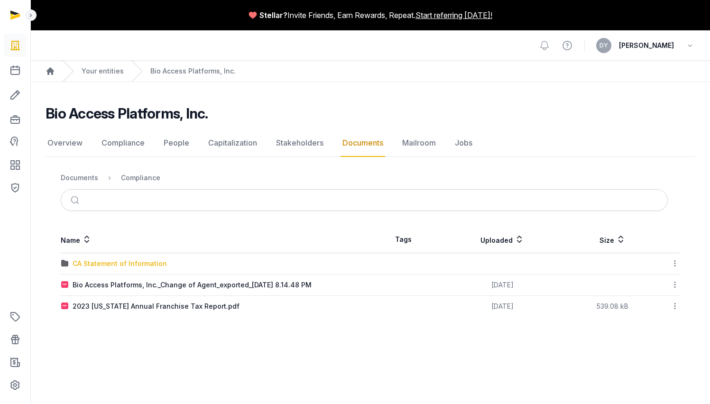
click at [142, 264] on div "CA Statement of Information" at bounding box center [120, 263] width 94 height 9
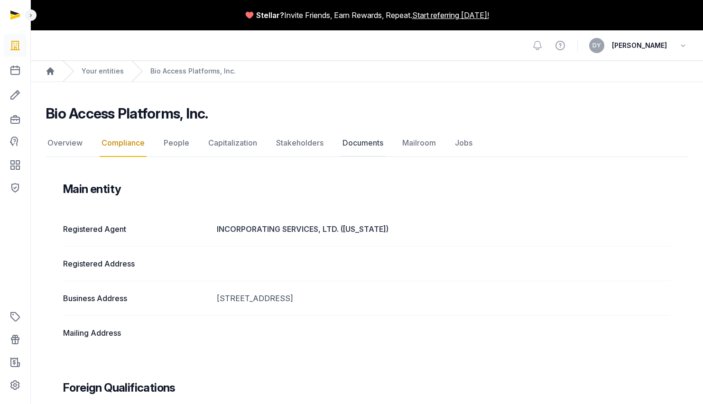
click at [342, 145] on link "Documents" at bounding box center [363, 143] width 45 height 28
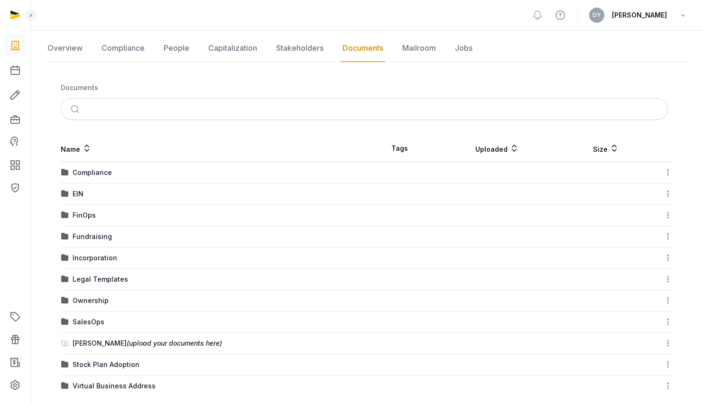
scroll to position [106, 0]
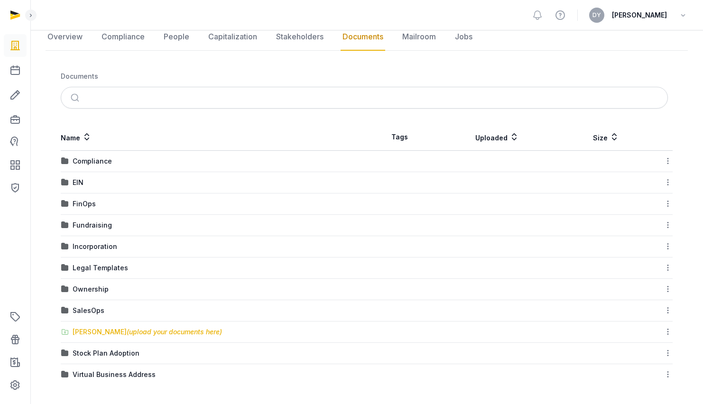
click at [144, 333] on span "(upload your documents here)" at bounding box center [174, 332] width 95 height 8
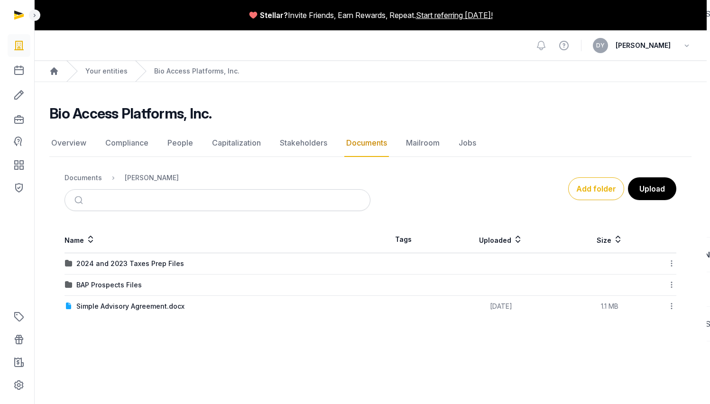
scroll to position [0, 0]
